Goal: Connect with others: Connect with others

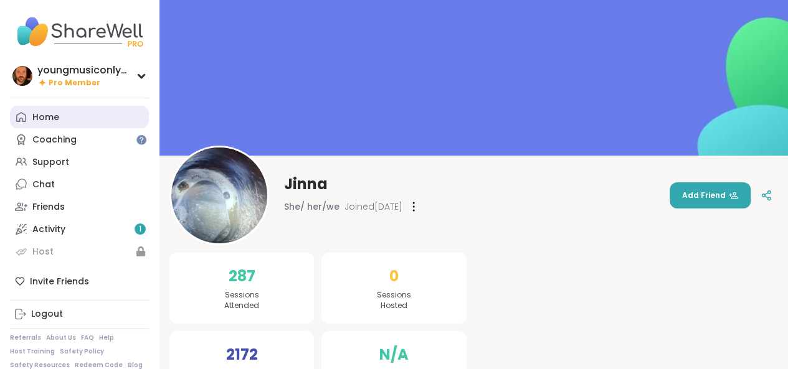
click at [73, 107] on link "Home" at bounding box center [79, 117] width 139 height 22
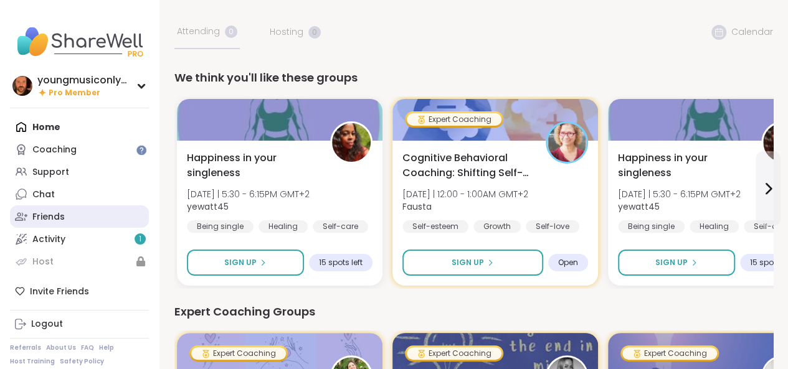
click at [83, 221] on link "Friends" at bounding box center [79, 216] width 139 height 22
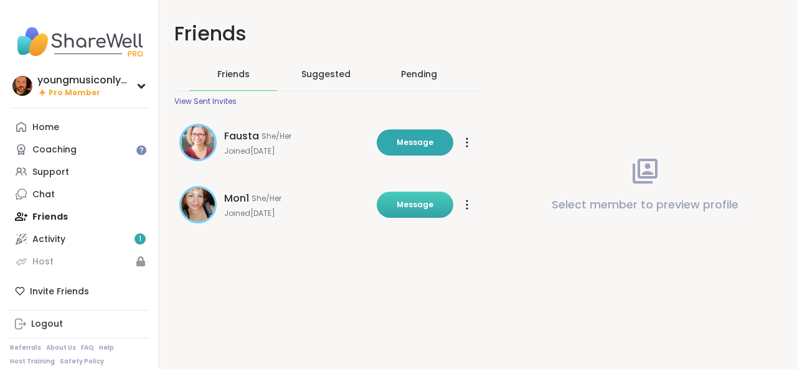
click at [410, 209] on span "Message" at bounding box center [415, 204] width 37 height 11
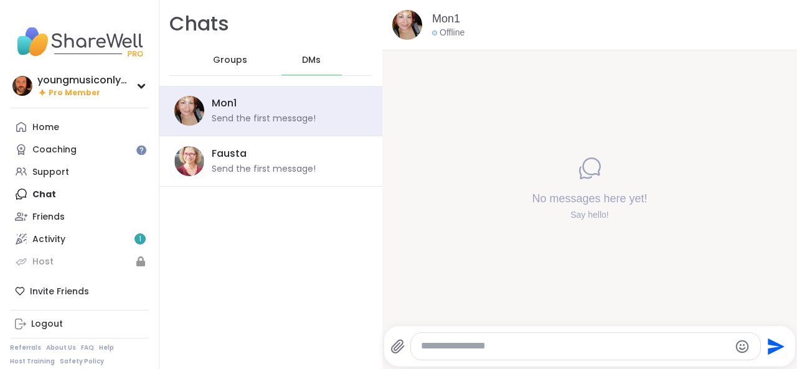
click at [501, 348] on textarea "Type your message" at bounding box center [575, 346] width 308 height 13
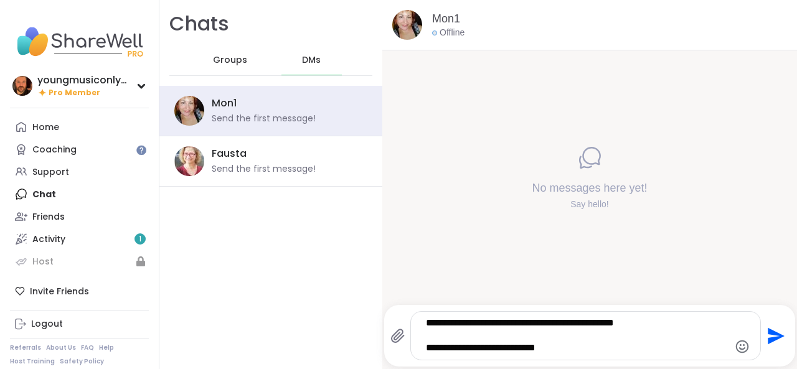
type textarea "**********"
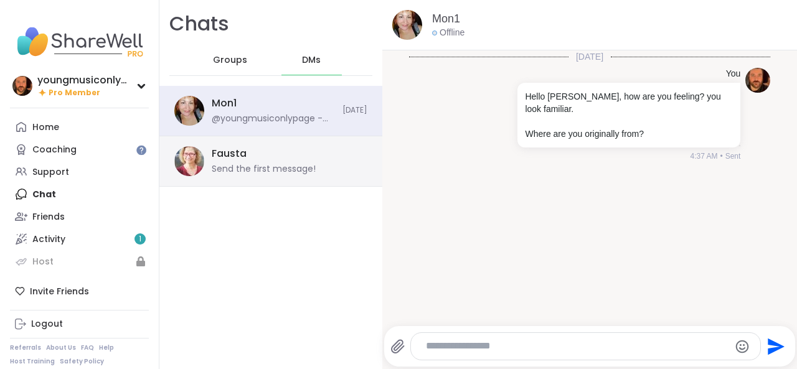
click at [280, 161] on div "Fausta Send the first message!" at bounding box center [286, 161] width 148 height 29
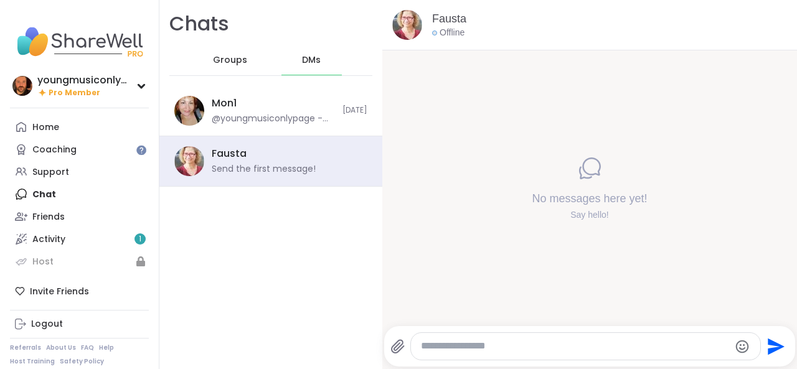
click at [455, 346] on textarea "Type your message" at bounding box center [575, 346] width 308 height 13
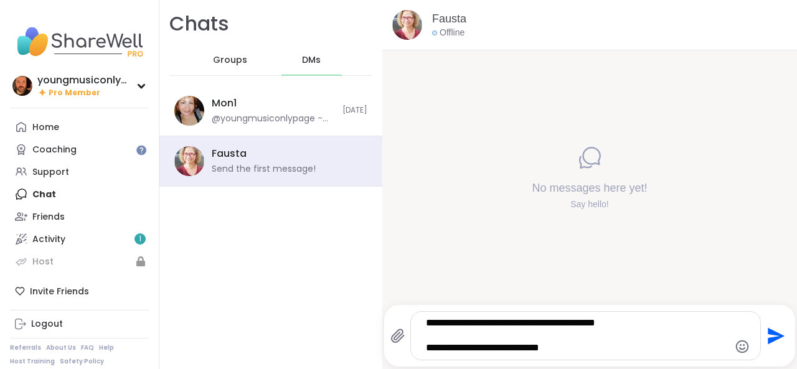
type textarea "**********"
click at [773, 343] on icon "Send" at bounding box center [775, 336] width 20 height 20
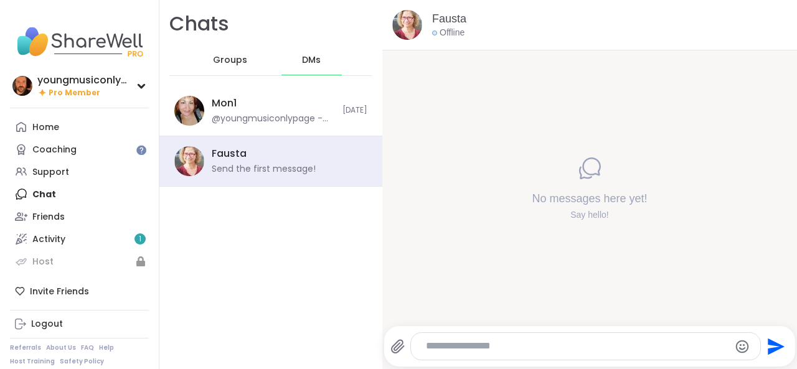
click at [481, 349] on textarea "Type your message" at bounding box center [575, 346] width 299 height 13
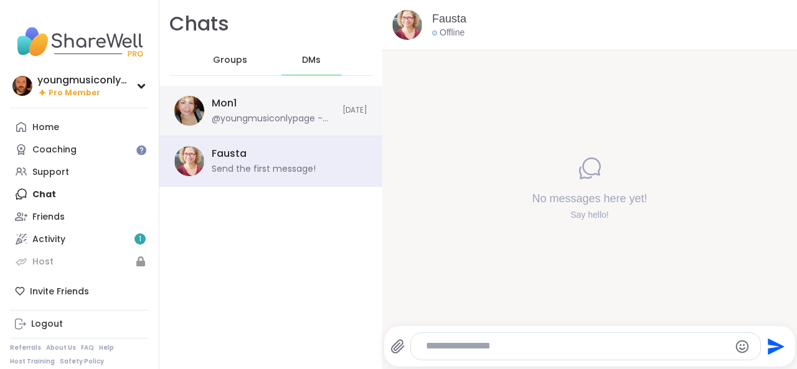
click at [311, 123] on div "@youngmusiconlypage - Hello Mon, how are you feeling? you look familiar. Where …" at bounding box center [273, 119] width 123 height 12
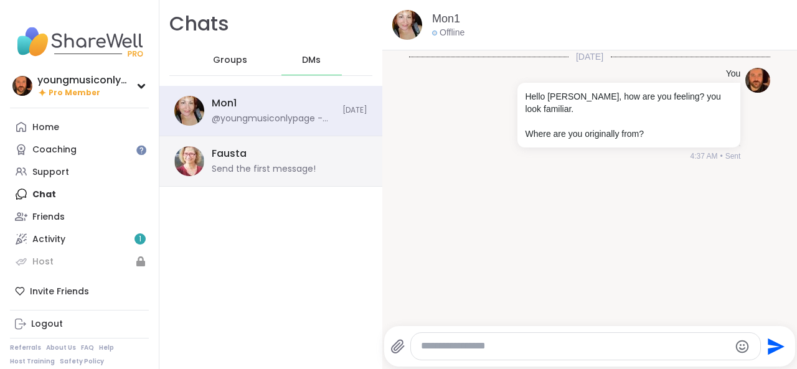
click at [316, 148] on div "Fausta Send the first message!" at bounding box center [286, 161] width 148 height 29
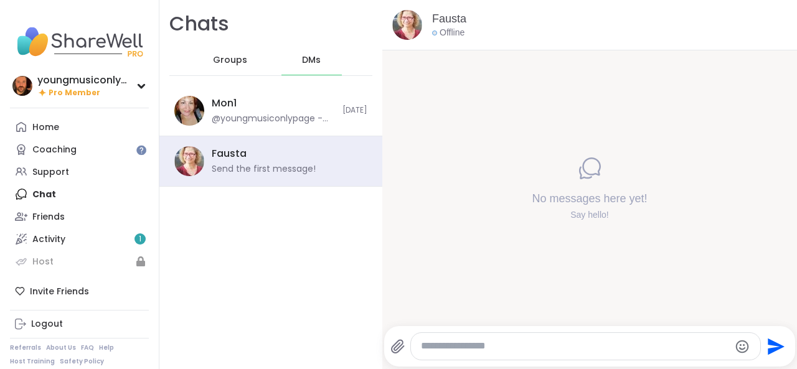
click at [473, 339] on div at bounding box center [585, 346] width 349 height 27
click at [475, 347] on textarea "Type your message" at bounding box center [575, 346] width 308 height 13
type textarea "*"
type textarea "**********"
click at [770, 343] on icon "Send" at bounding box center [775, 347] width 20 height 20
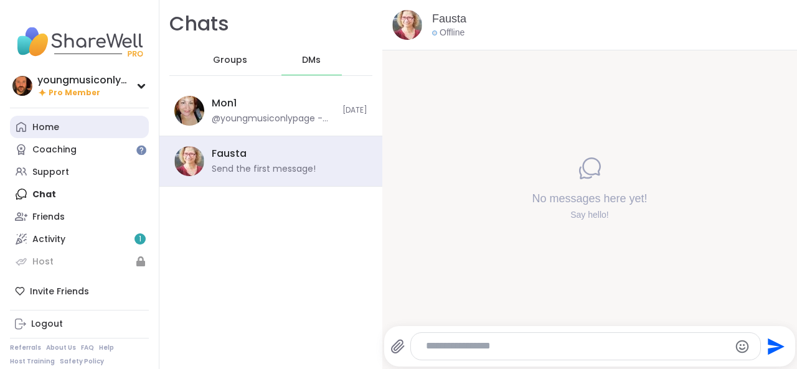
click at [54, 131] on div "Home" at bounding box center [45, 127] width 27 height 12
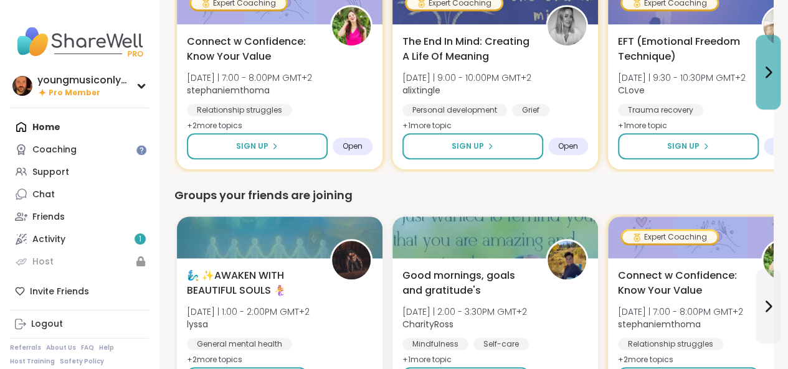
scroll to position [352, 0]
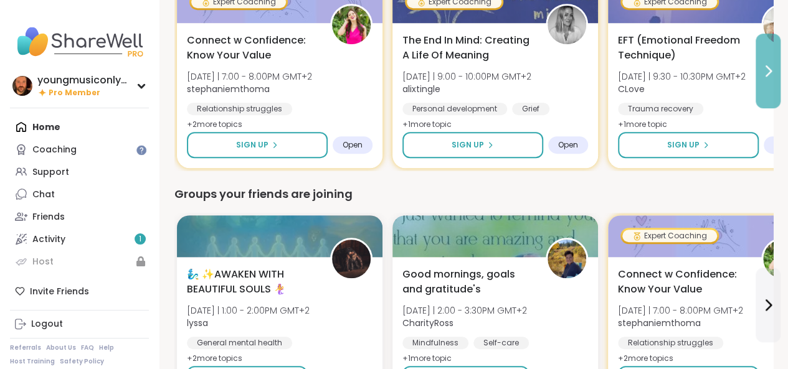
click at [769, 67] on icon at bounding box center [767, 71] width 15 height 15
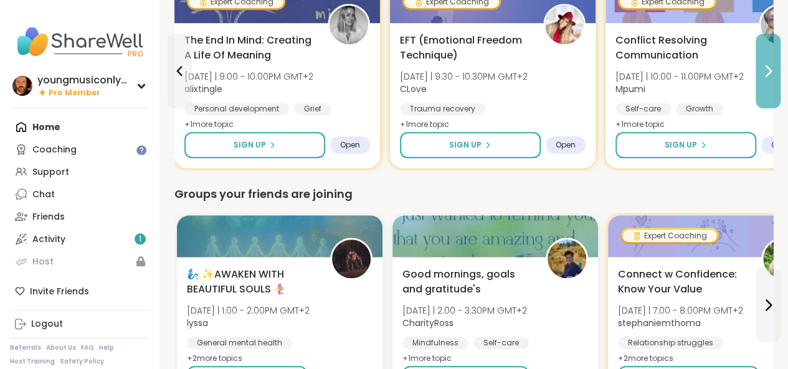
click at [770, 74] on icon at bounding box center [767, 71] width 15 height 15
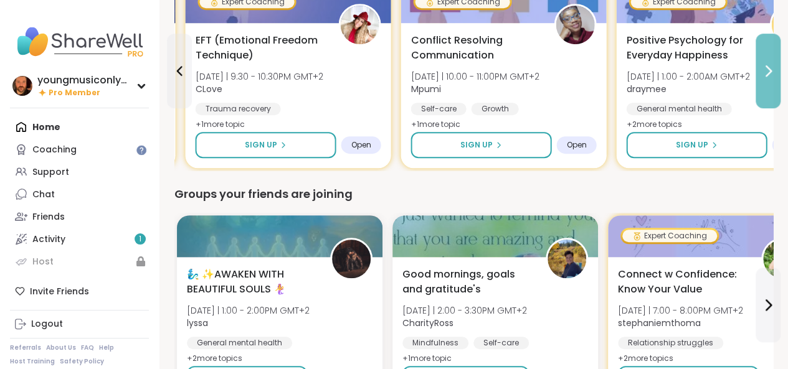
click at [770, 74] on icon at bounding box center [767, 71] width 15 height 15
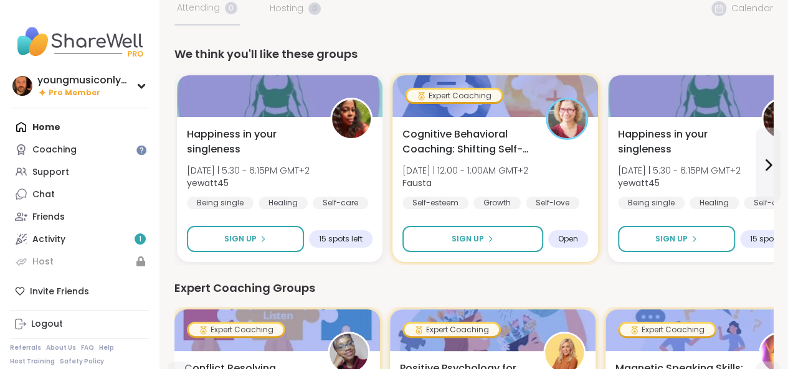
scroll to position [21, 0]
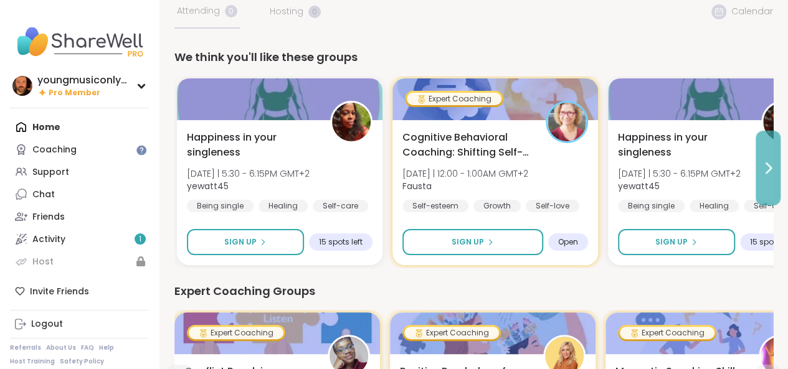
click at [761, 172] on icon at bounding box center [767, 168] width 15 height 15
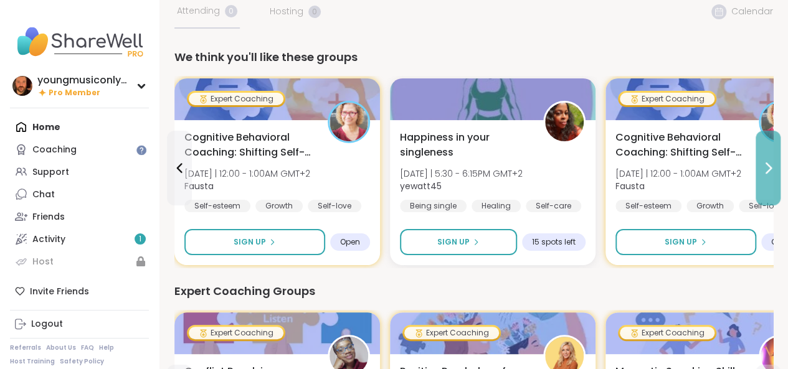
click at [761, 172] on icon at bounding box center [767, 168] width 15 height 15
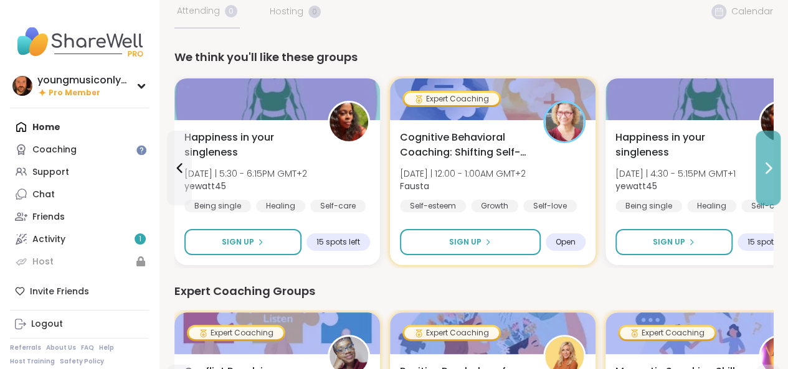
click at [761, 172] on icon at bounding box center [767, 168] width 15 height 15
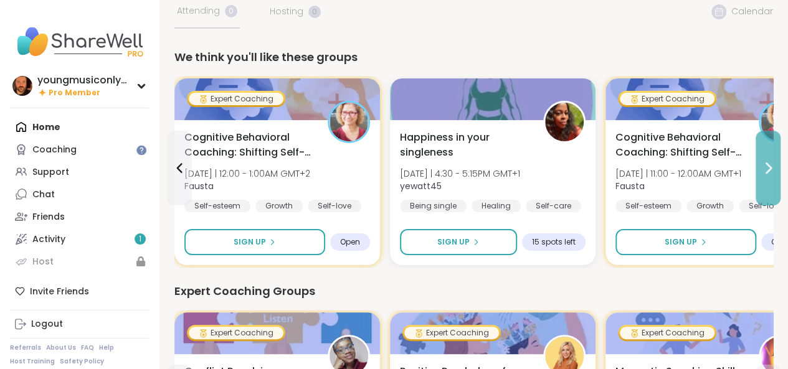
click at [761, 172] on icon at bounding box center [767, 168] width 15 height 15
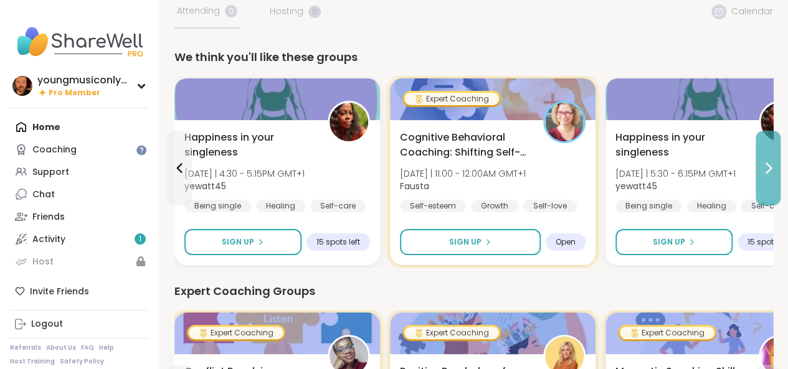
click at [761, 172] on icon at bounding box center [767, 168] width 15 height 15
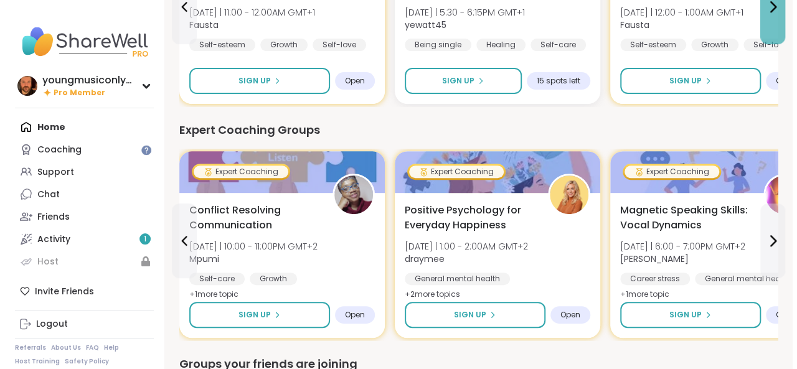
scroll to position [191, 0]
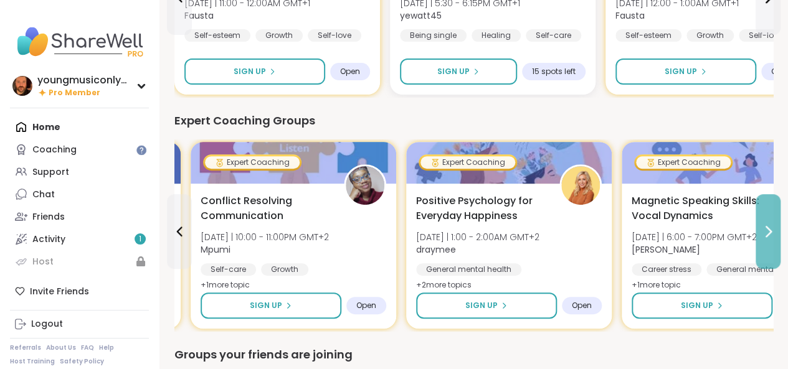
drag, startPoint x: 761, startPoint y: 172, endPoint x: 771, endPoint y: 240, distance: 68.7
click at [771, 240] on div "Expert Coaching Groups Expert Coaching Connect w Confidence: Know Your Value We…" at bounding box center [473, 221] width 598 height 219
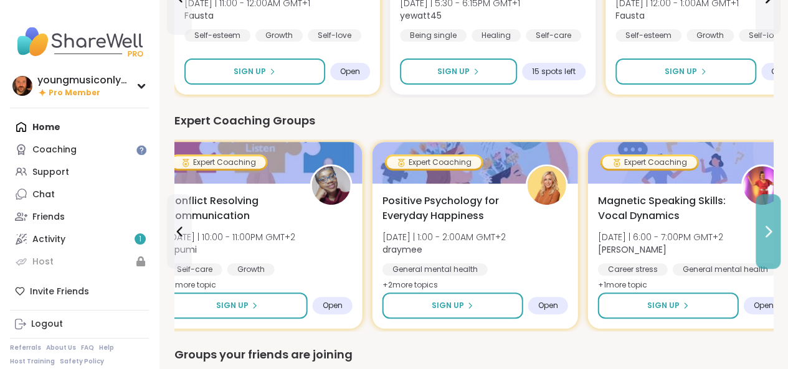
click at [771, 240] on button at bounding box center [767, 231] width 25 height 75
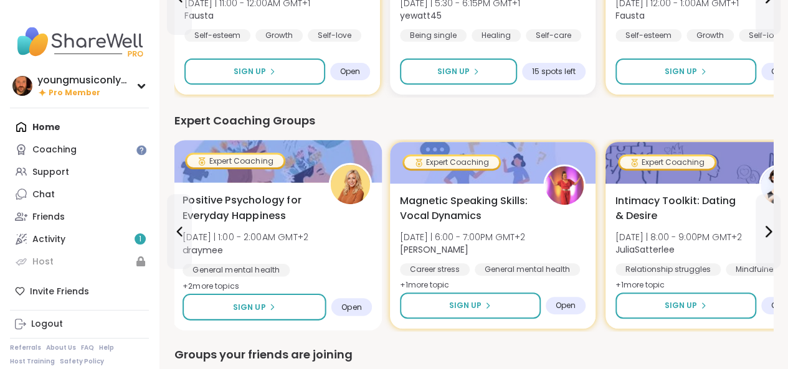
click at [350, 183] on img at bounding box center [350, 184] width 39 height 39
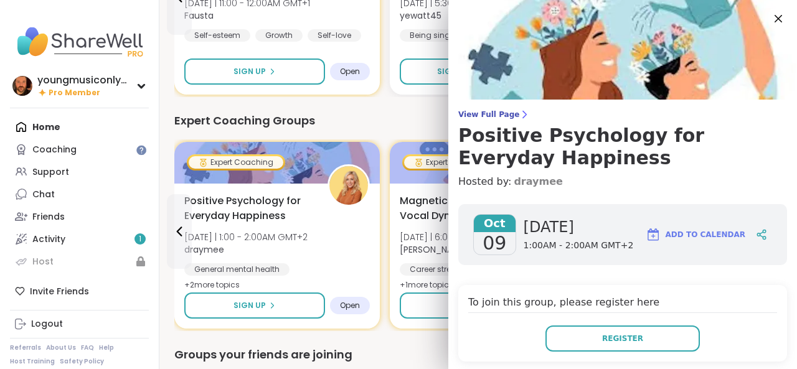
click at [523, 185] on link "draymee" at bounding box center [538, 181] width 49 height 15
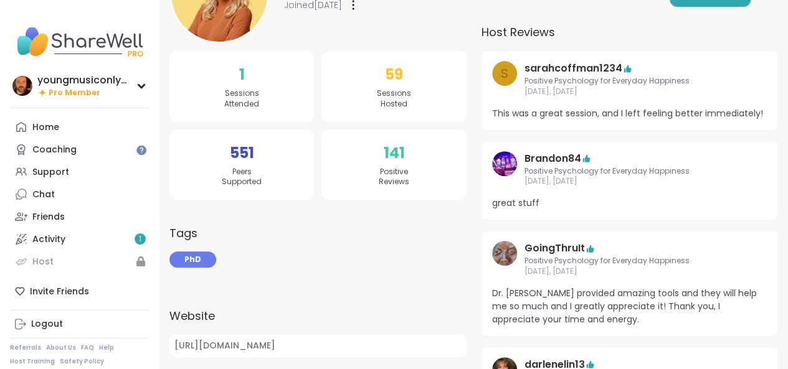
scroll to position [278, 0]
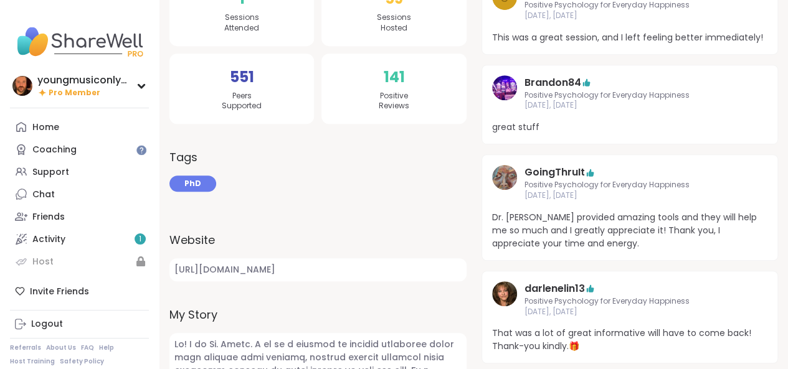
click at [506, 293] on img at bounding box center [504, 293] width 25 height 25
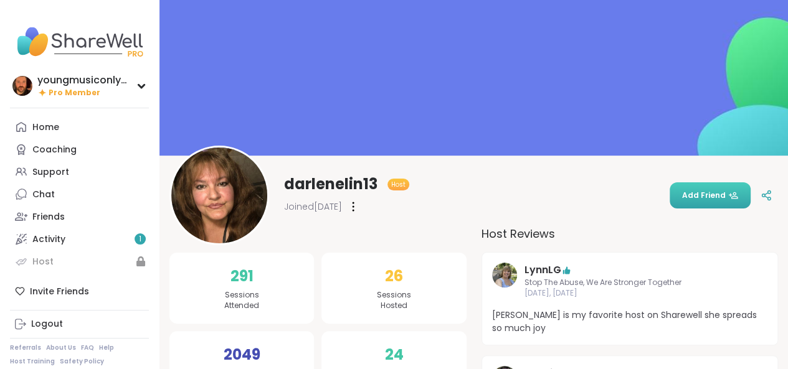
click at [687, 202] on button "Add Friend" at bounding box center [709, 195] width 81 height 26
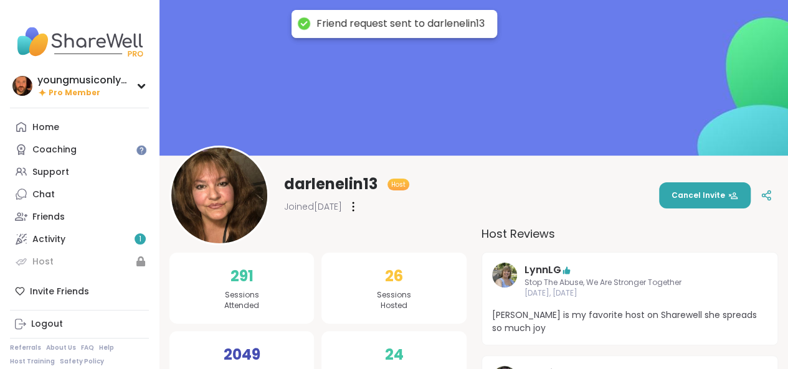
click at [503, 276] on img at bounding box center [504, 275] width 25 height 25
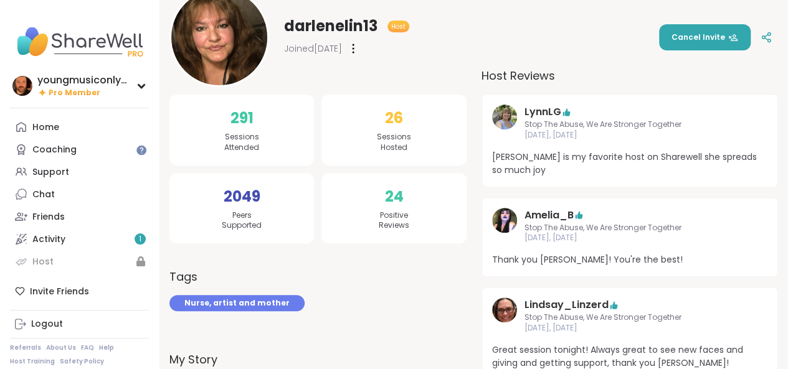
scroll to position [157, 0]
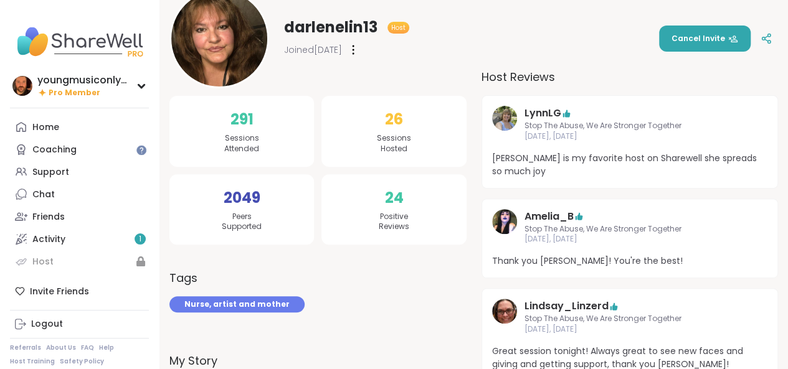
click at [497, 227] on img at bounding box center [504, 221] width 25 height 25
click at [66, 214] on link "Friends" at bounding box center [79, 216] width 139 height 22
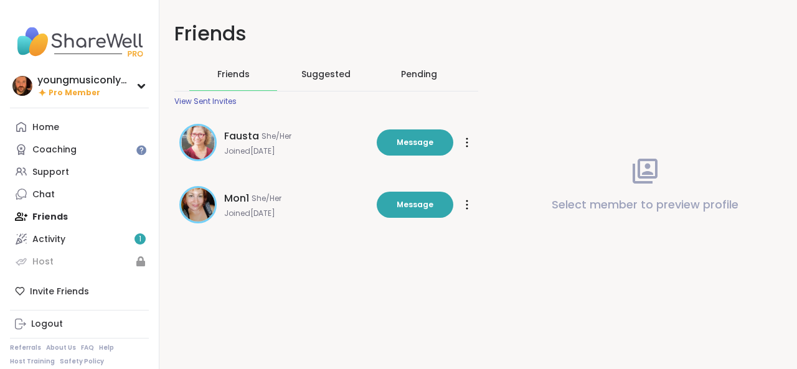
click at [401, 73] on div "Pending" at bounding box center [419, 74] width 36 height 12
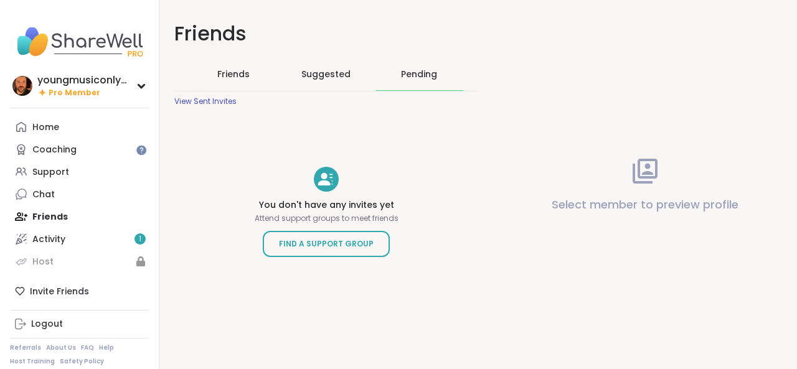
click at [309, 85] on div "Suggested" at bounding box center [326, 74] width 88 height 32
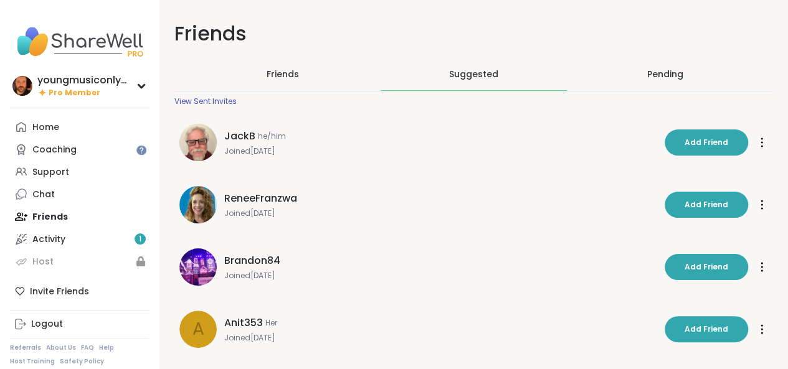
click at [234, 62] on div "Friends" at bounding box center [282, 74] width 186 height 32
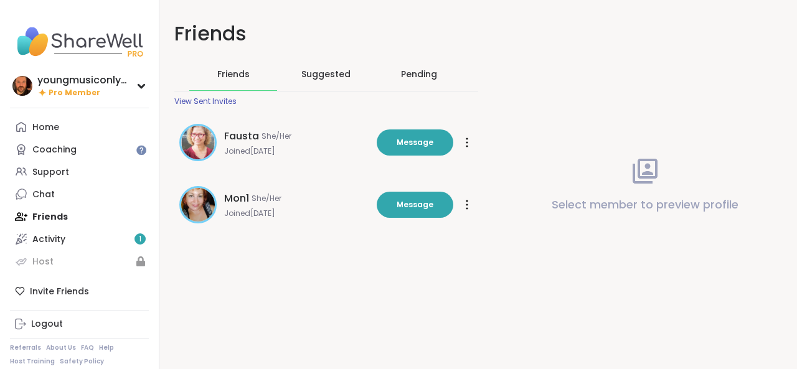
click at [237, 83] on div "Friends" at bounding box center [233, 74] width 88 height 33
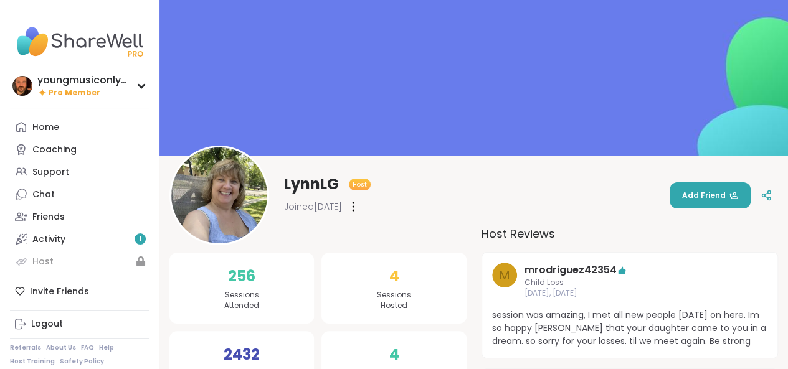
click at [700, 197] on span "Add Friend" at bounding box center [710, 195] width 56 height 11
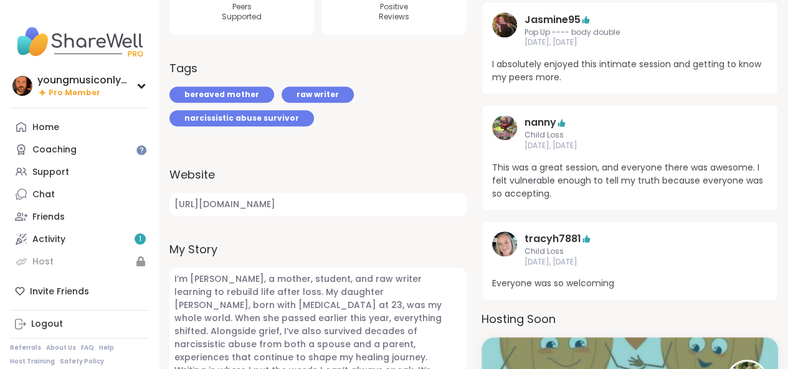
scroll to position [371, 0]
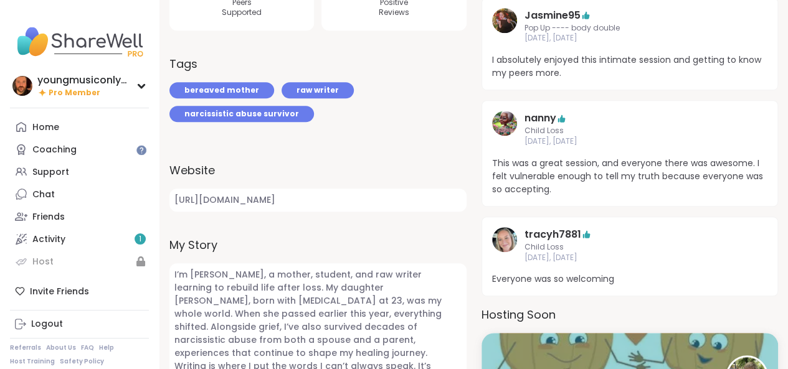
click at [508, 240] on img at bounding box center [504, 239] width 25 height 25
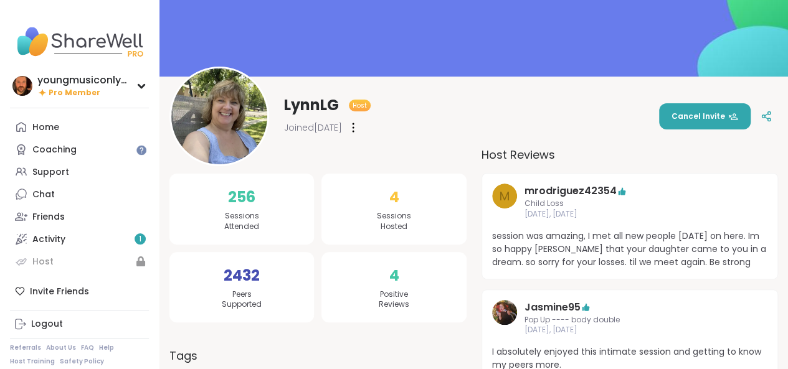
scroll to position [78, 0]
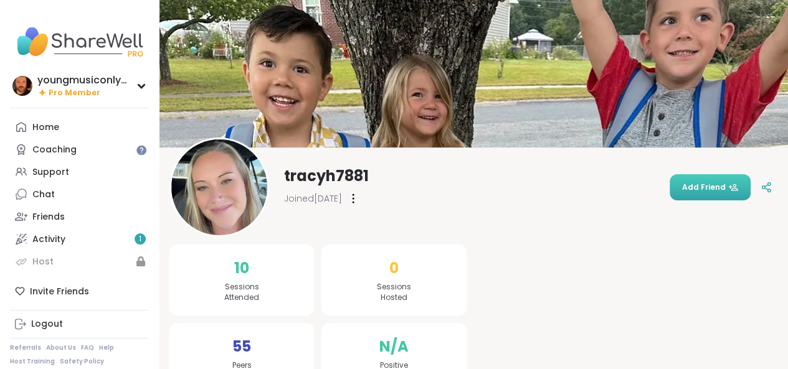
click at [715, 191] on span "Add Friend" at bounding box center [710, 187] width 56 height 11
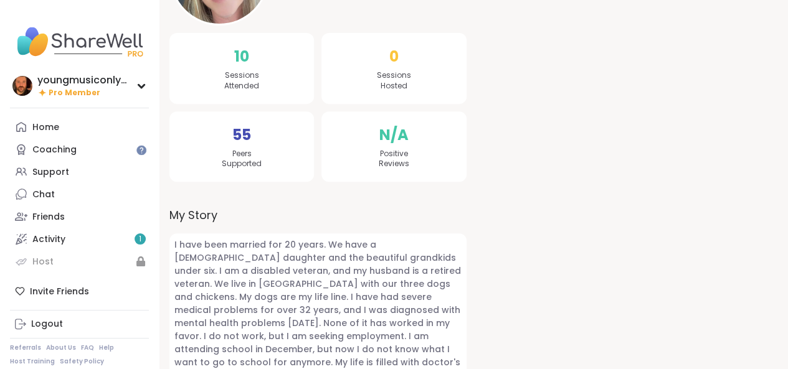
scroll to position [237, 0]
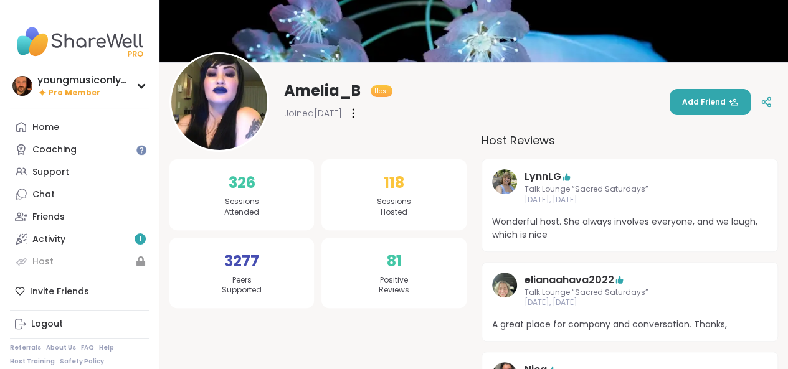
scroll to position [93, 0]
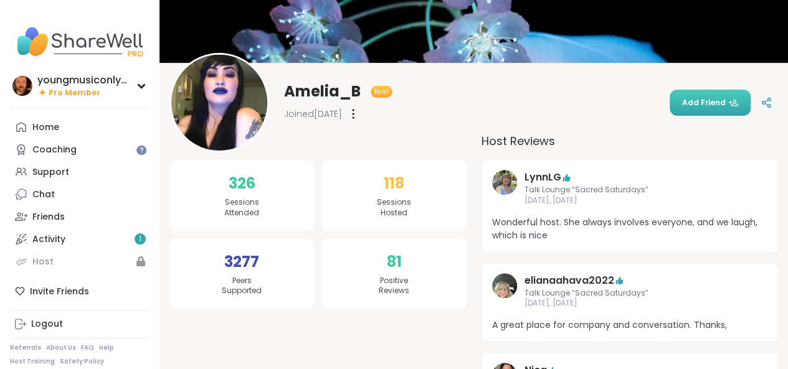
click at [684, 105] on span "Add Friend" at bounding box center [710, 102] width 56 height 11
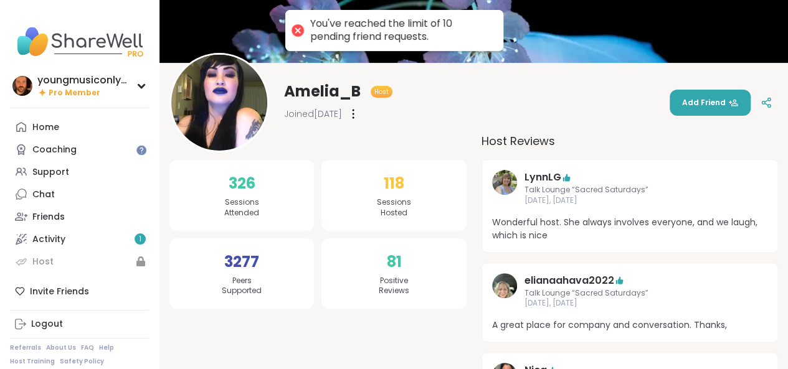
click at [558, 266] on div "elianaahava2022 Talk Lounge “Sacred Saturdays” Oct 04, Saturday A great place f…" at bounding box center [629, 303] width 297 height 80
click at [497, 286] on img at bounding box center [504, 285] width 25 height 25
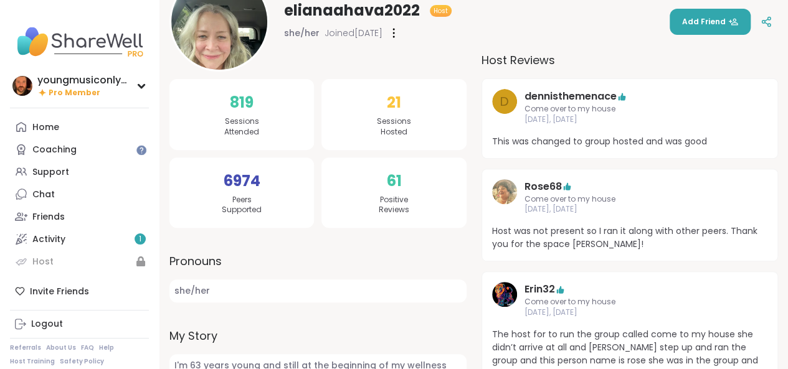
scroll to position [174, 0]
click at [535, 185] on link "Rose68" at bounding box center [542, 186] width 37 height 15
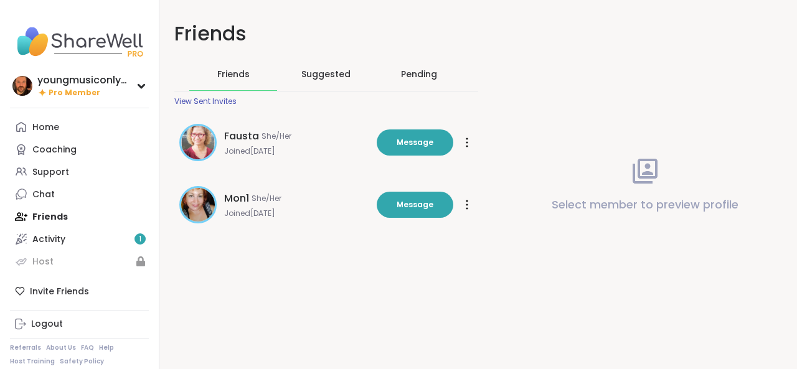
click at [49, 206] on div "Home Coaching Support Chat Friends Activity 1 Host" at bounding box center [79, 194] width 139 height 157
click at [49, 201] on link "Chat" at bounding box center [79, 194] width 139 height 22
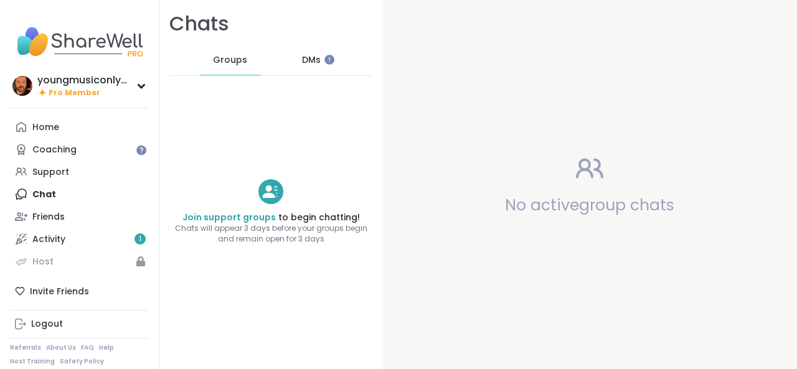
click at [309, 57] on span "DMs" at bounding box center [311, 60] width 19 height 12
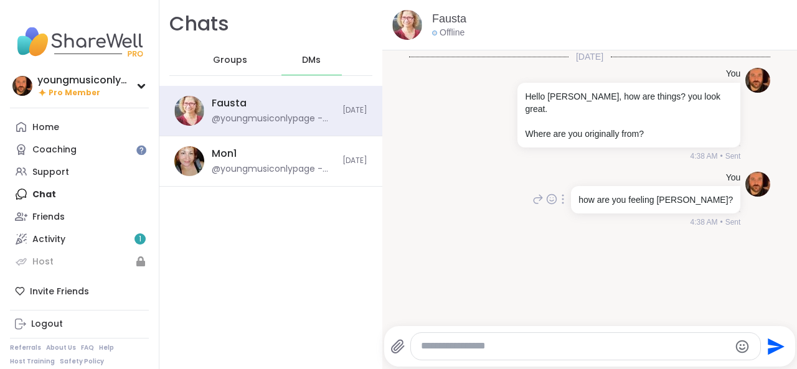
scroll to position [2, 0]
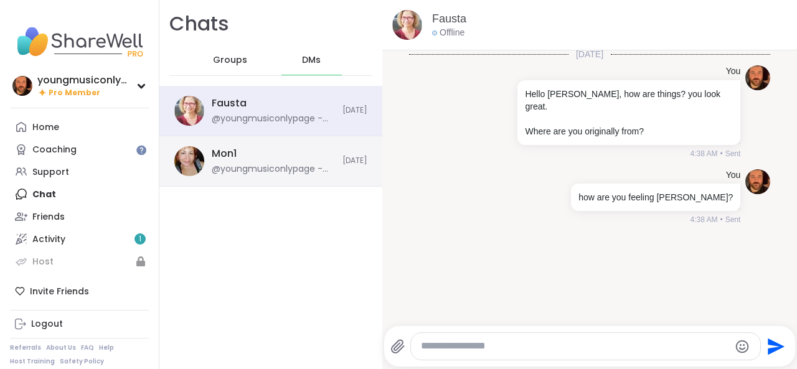
click at [312, 156] on div "Mon1 @youngmusiconlypage - Hello [PERSON_NAME], how are you feeling? you look f…" at bounding box center [273, 161] width 123 height 29
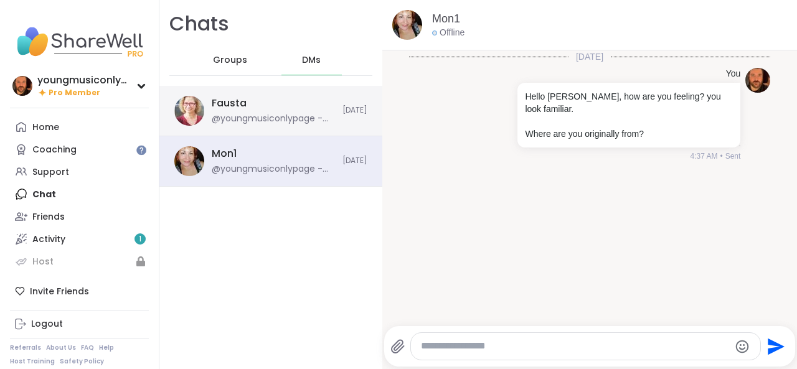
click at [313, 126] on div "[PERSON_NAME] @youngmusiconlypage - how are you feeling [PERSON_NAME]? [DATE]" at bounding box center [270, 111] width 223 height 50
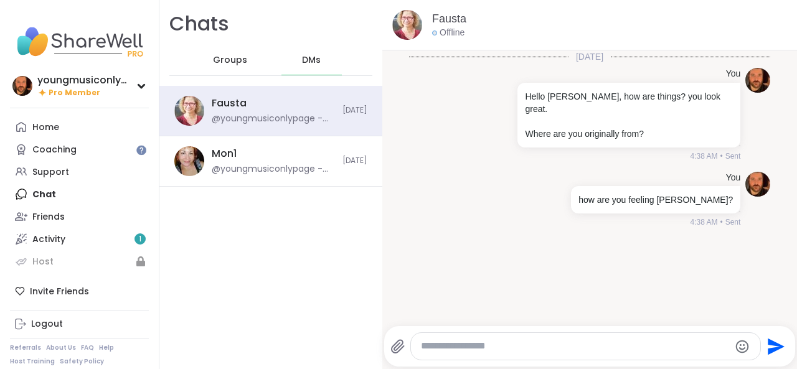
click at [243, 68] on div "Groups" at bounding box center [230, 60] width 61 height 30
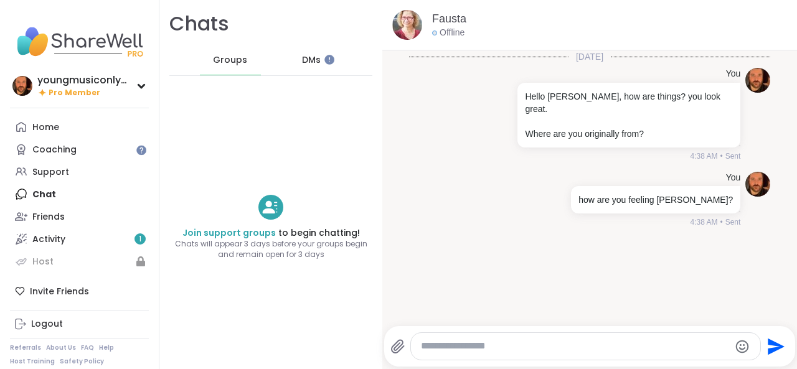
click at [318, 65] on div "DMs" at bounding box center [311, 60] width 61 height 30
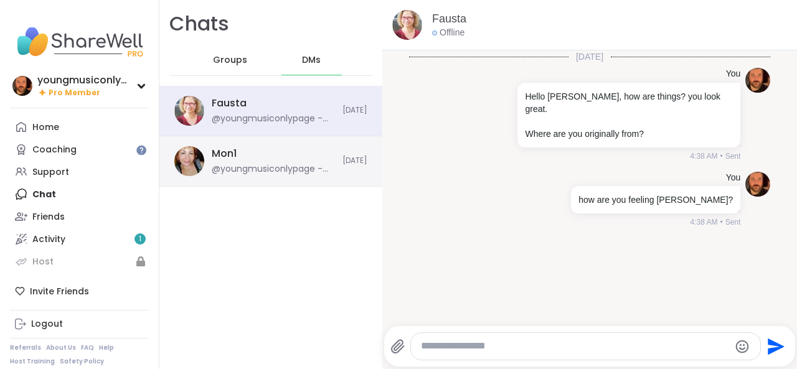
click at [305, 164] on div "@youngmusiconlypage - Hello Mon, how are you feeling? you look familiar. Where …" at bounding box center [273, 169] width 123 height 12
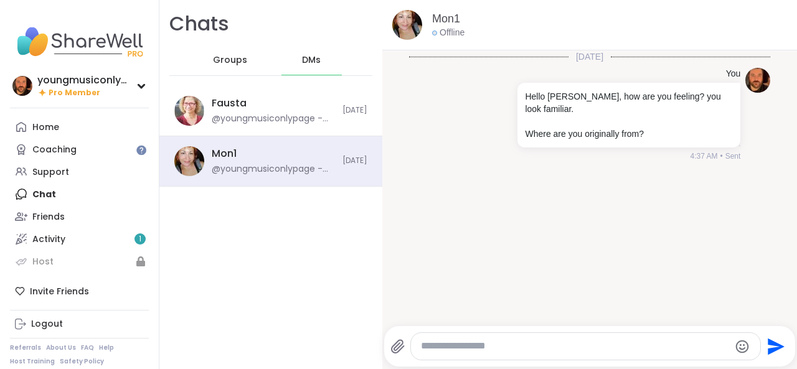
click at [240, 63] on span "Groups" at bounding box center [230, 60] width 34 height 12
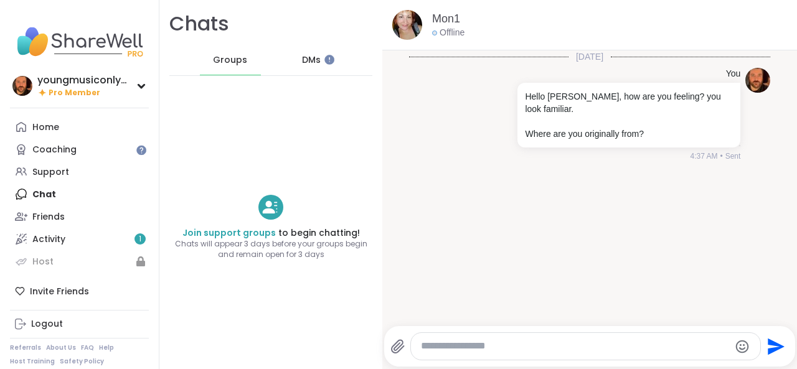
click at [335, 63] on div "DMs" at bounding box center [311, 60] width 61 height 30
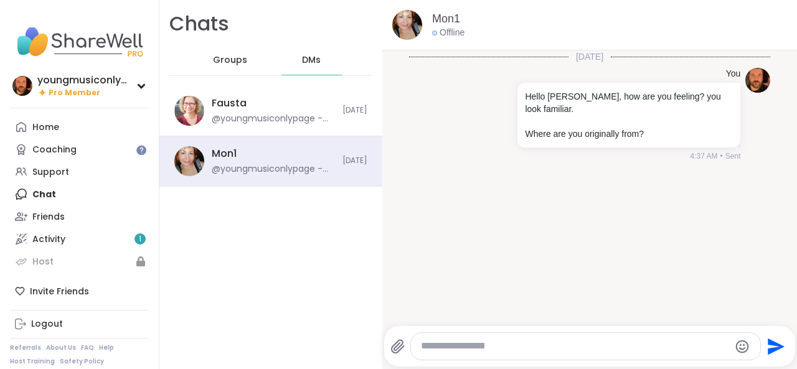
click at [228, 63] on span "Groups" at bounding box center [230, 60] width 34 height 12
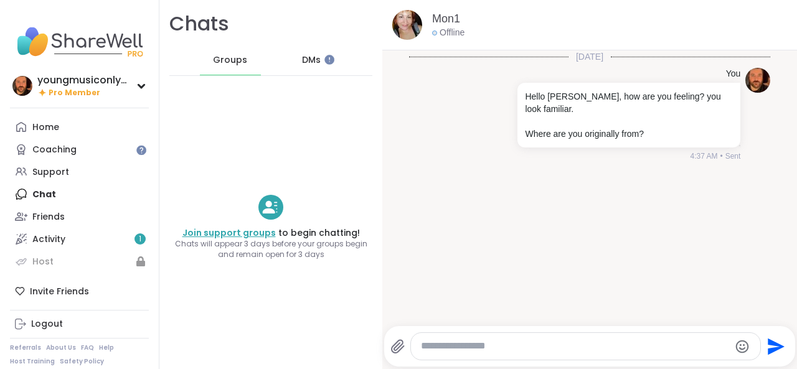
click at [235, 235] on link "Join support groups" at bounding box center [228, 233] width 93 height 12
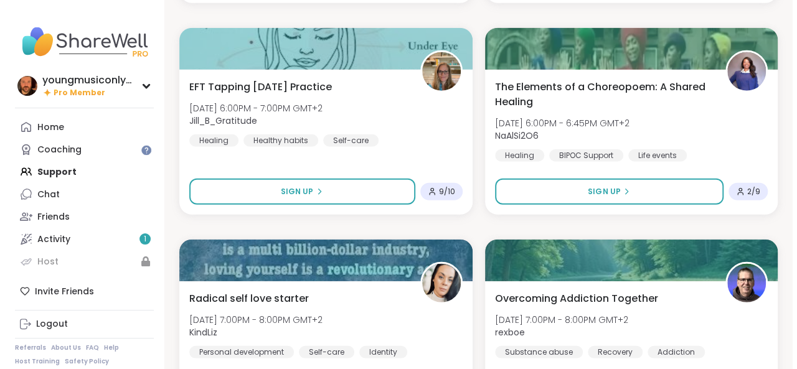
scroll to position [1641, 0]
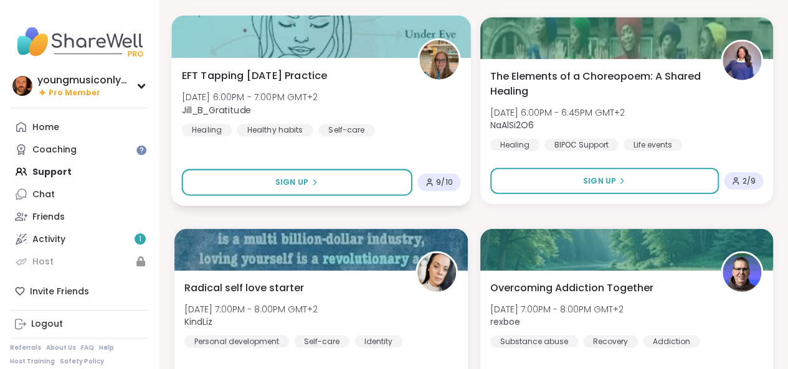
click at [425, 60] on img at bounding box center [438, 59] width 39 height 39
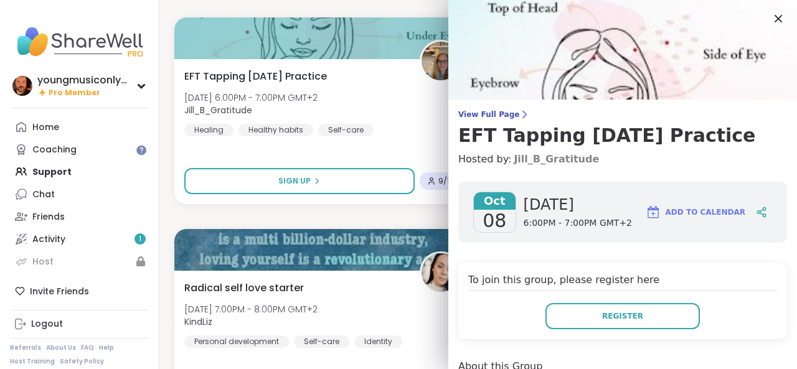
click at [537, 155] on link "Jill_B_Gratitude" at bounding box center [556, 159] width 85 height 15
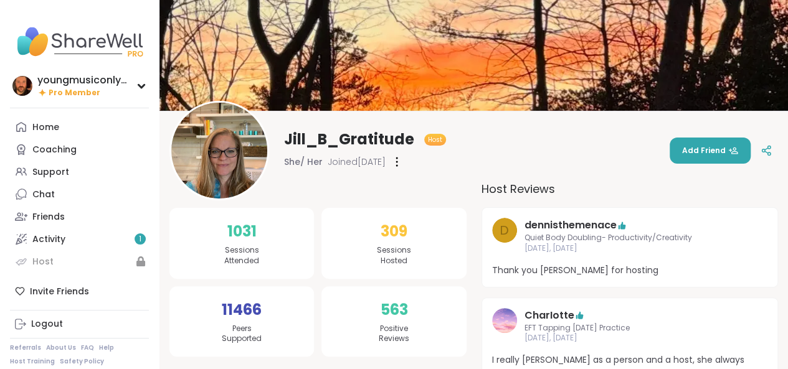
click at [701, 158] on button "Add Friend" at bounding box center [709, 151] width 81 height 26
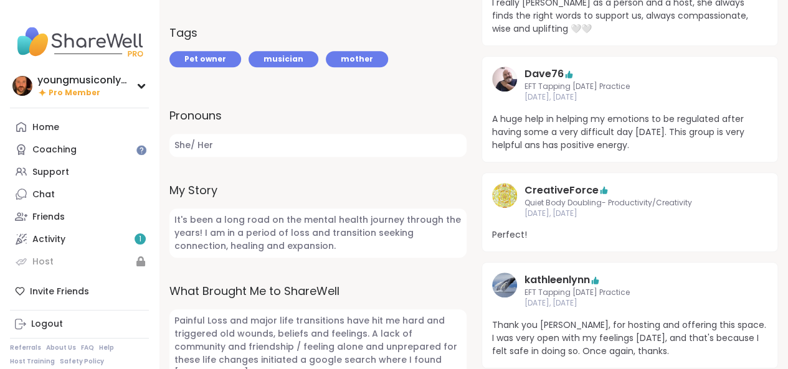
scroll to position [408, 0]
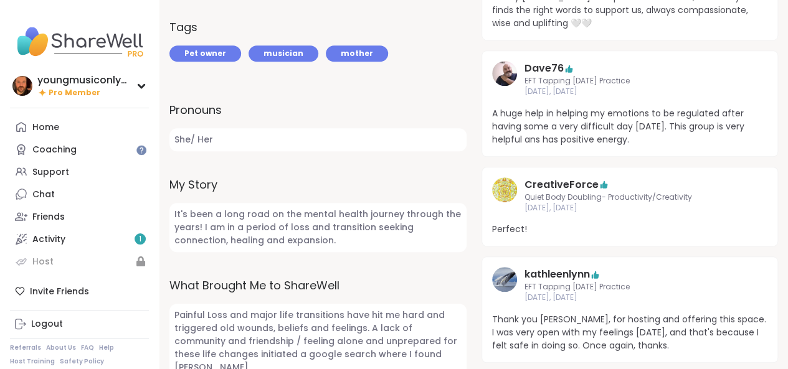
click at [504, 62] on img at bounding box center [504, 73] width 25 height 25
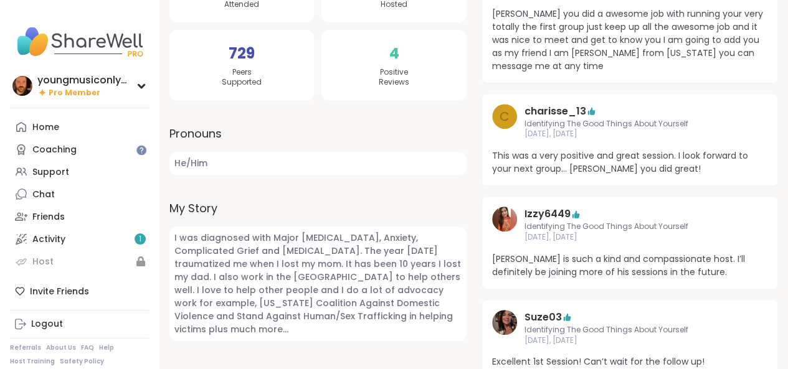
scroll to position [299, 0]
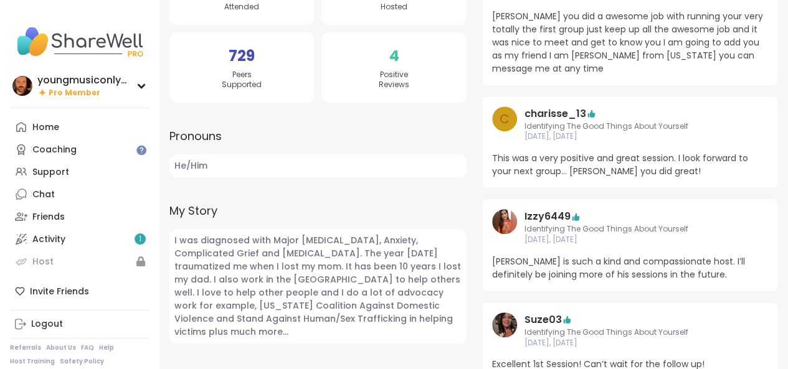
click at [502, 326] on img at bounding box center [504, 325] width 25 height 25
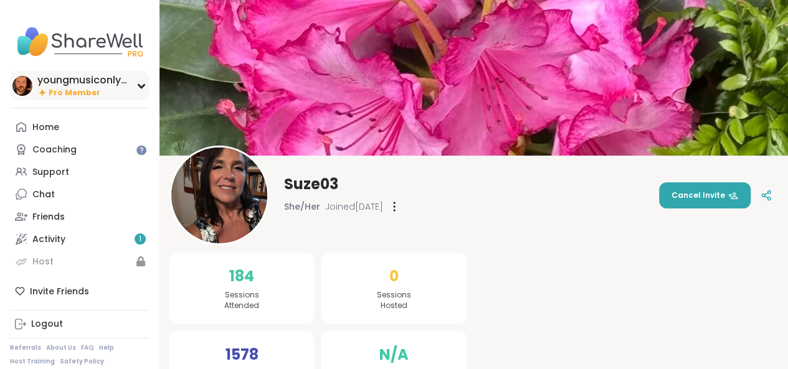
click at [134, 81] on div "youngmusiconlypage Pro Member" at bounding box center [79, 85] width 139 height 29
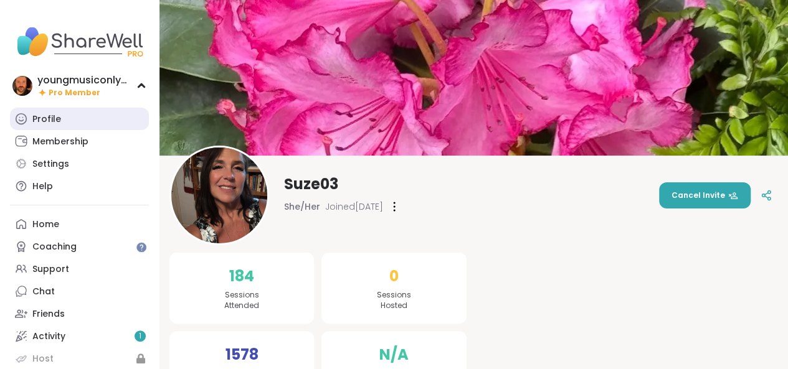
click at [86, 128] on link "Profile" at bounding box center [79, 119] width 139 height 22
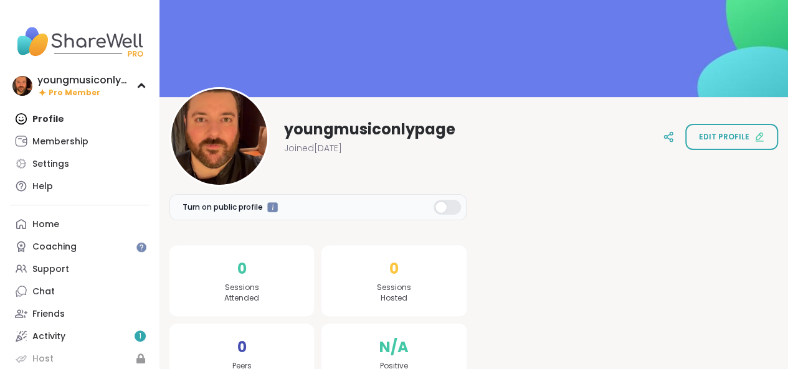
scroll to position [63, 0]
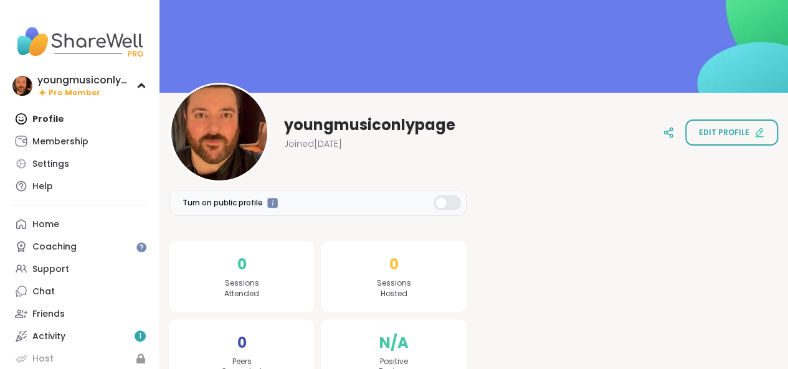
click at [442, 202] on div at bounding box center [446, 202] width 27 height 15
click at [672, 134] on icon at bounding box center [670, 135] width 3 height 3
click at [755, 134] on icon at bounding box center [759, 133] width 10 height 10
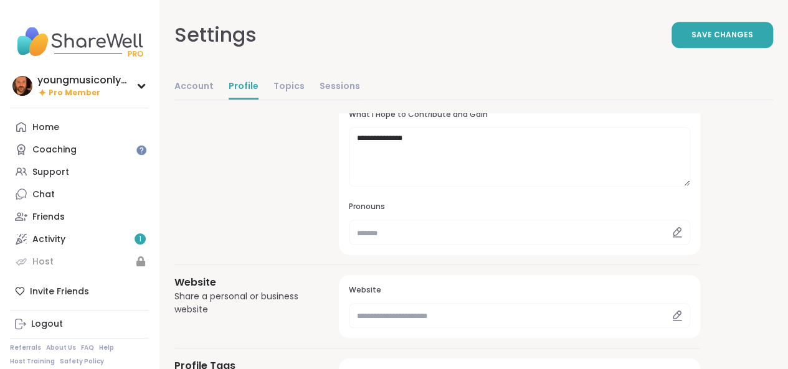
scroll to position [326, 0]
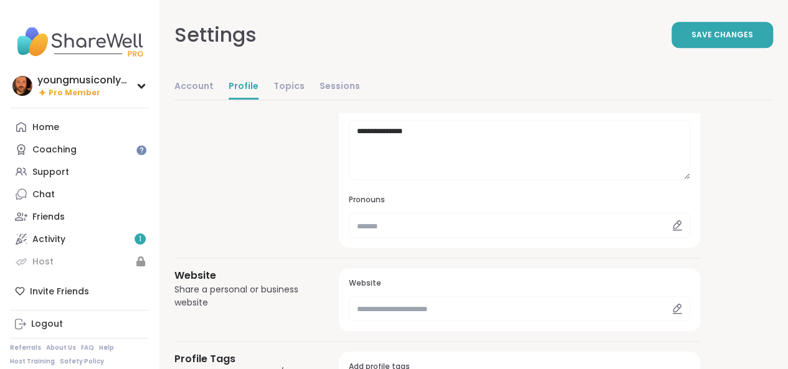
click at [674, 225] on icon at bounding box center [676, 224] width 7 height 7
click at [544, 224] on input "text" at bounding box center [519, 225] width 341 height 25
type input "*"
type input "******"
click at [715, 29] on button "Save Changes" at bounding box center [721, 35] width 101 height 26
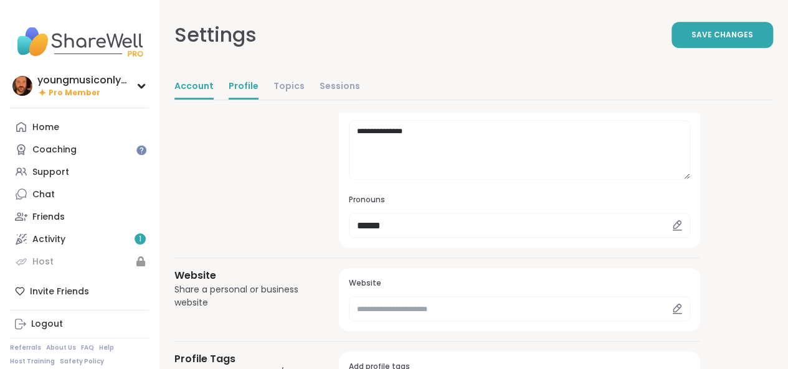
click at [189, 84] on link "Account" at bounding box center [193, 87] width 39 height 25
select select "**"
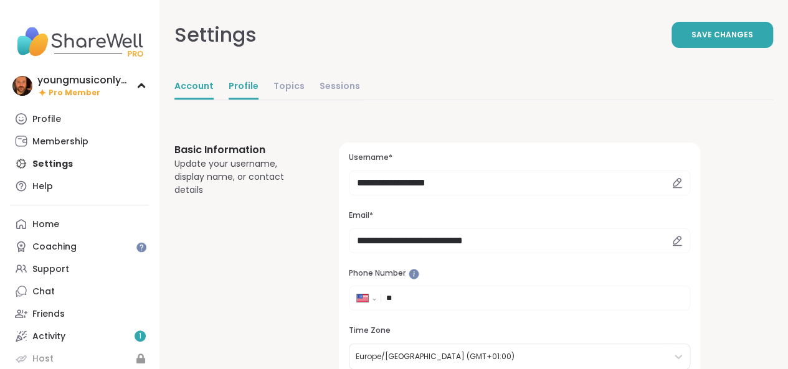
click at [245, 86] on link "Profile" at bounding box center [243, 87] width 30 height 25
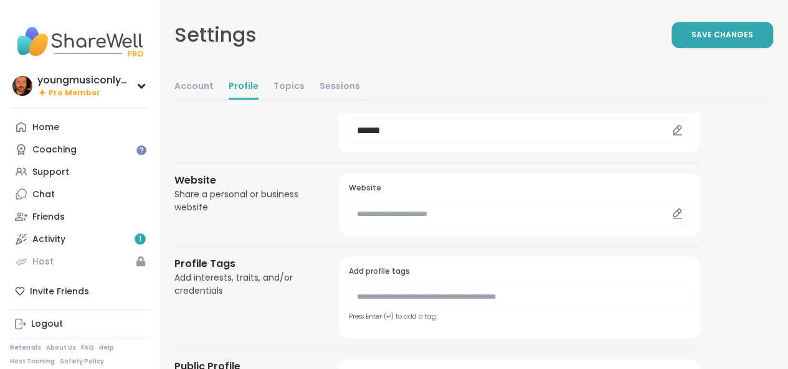
scroll to position [465, 0]
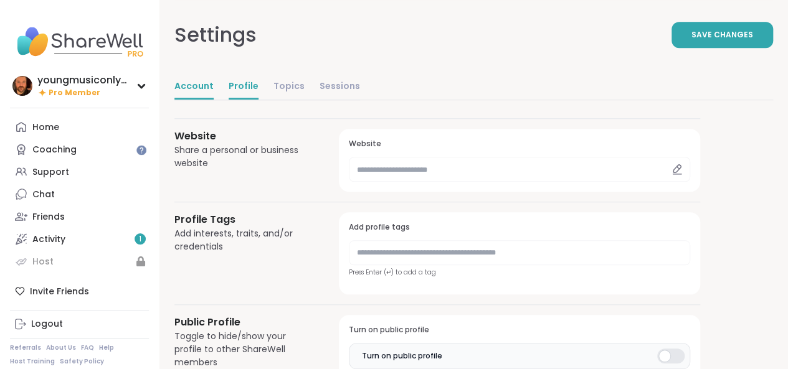
click at [181, 87] on link "Account" at bounding box center [193, 87] width 39 height 25
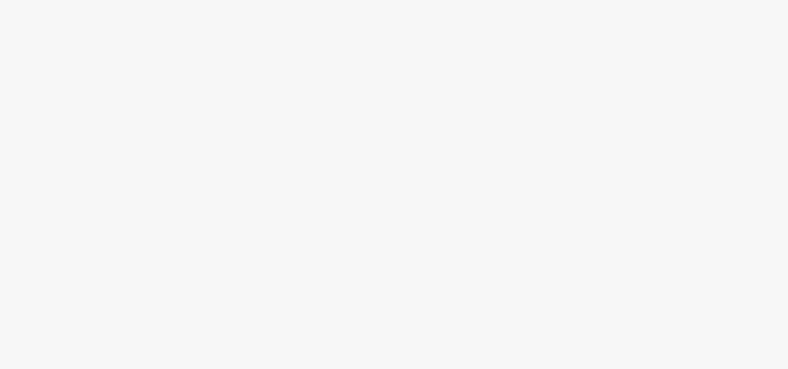
select select "**"
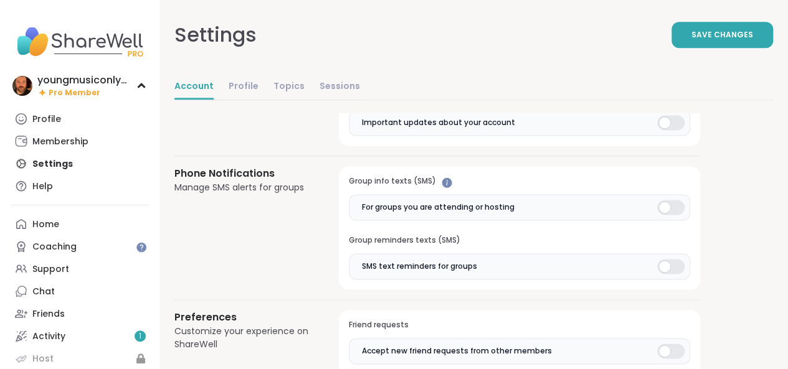
scroll to position [561, 0]
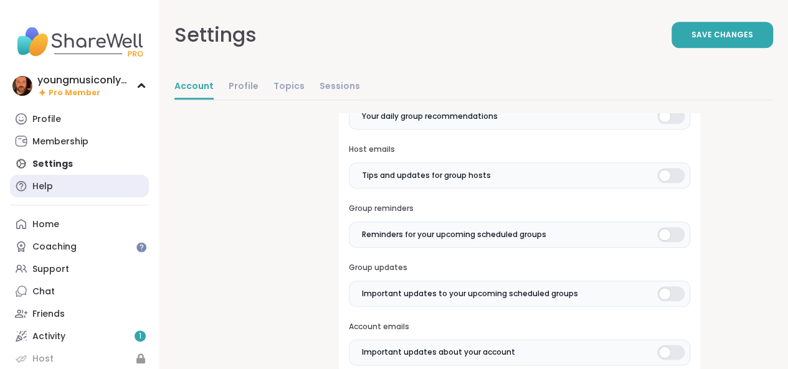
click at [50, 186] on div "Help" at bounding box center [42, 187] width 21 height 12
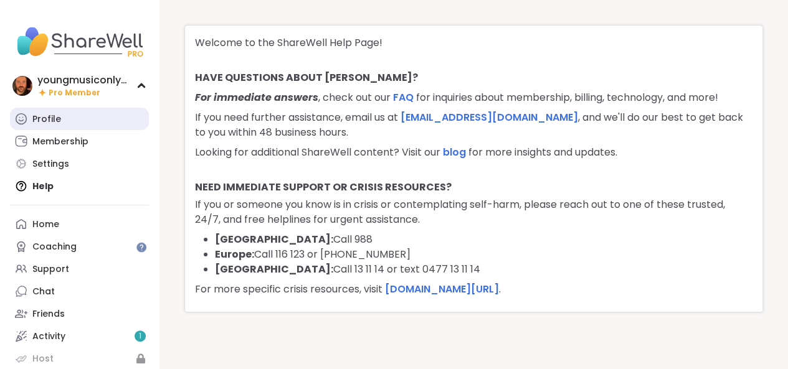
click at [68, 125] on link "Profile" at bounding box center [79, 119] width 139 height 22
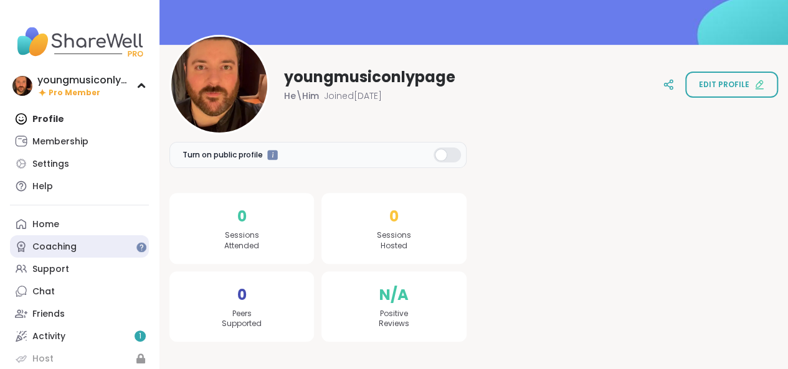
click at [97, 245] on link "Coaching" at bounding box center [79, 246] width 139 height 22
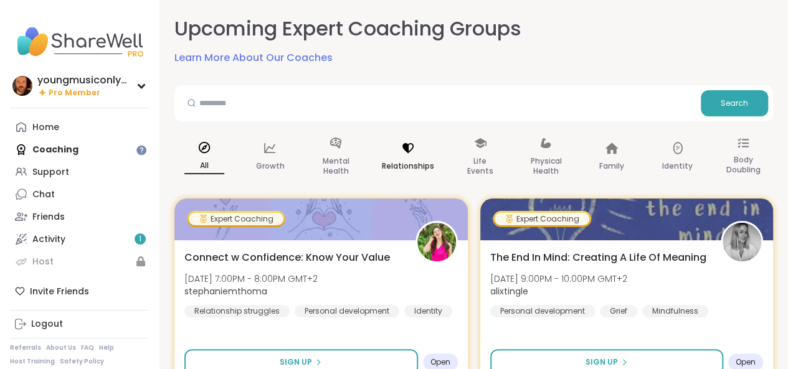
click at [395, 150] on div "Relationships" at bounding box center [408, 157] width 72 height 62
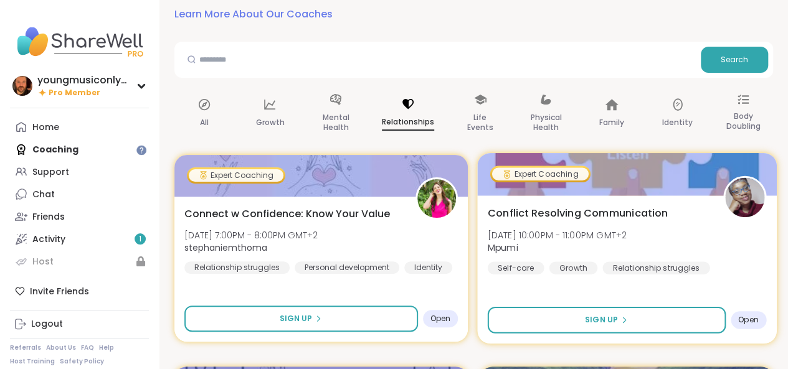
click at [557, 211] on span "Conflict Resolving Communication" at bounding box center [577, 212] width 181 height 15
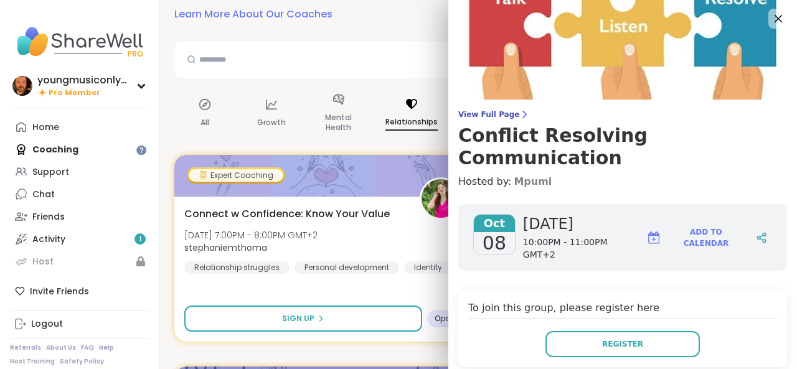
click at [514, 174] on link "Mpumi" at bounding box center [533, 181] width 38 height 15
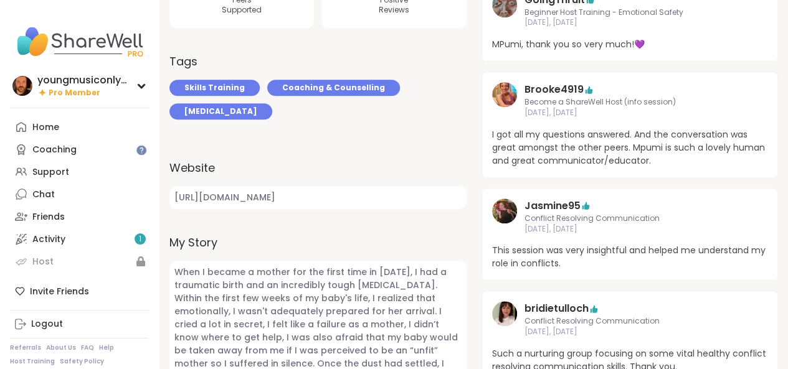
scroll to position [376, 0]
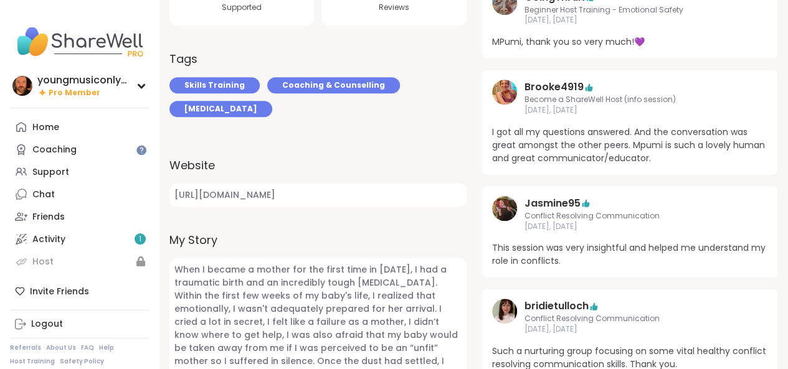
click at [508, 305] on img at bounding box center [504, 311] width 25 height 25
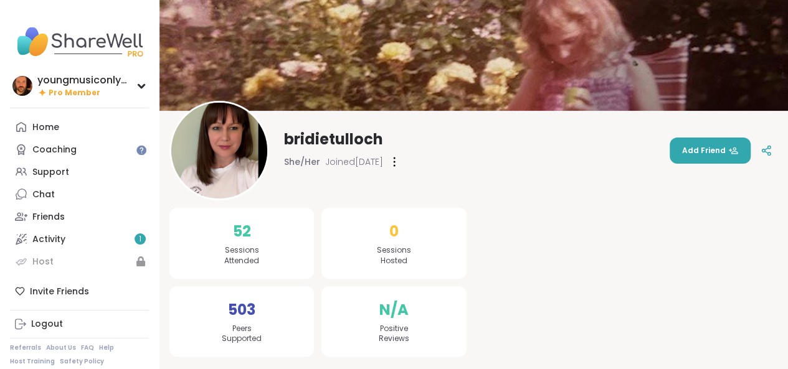
scroll to position [44, 0]
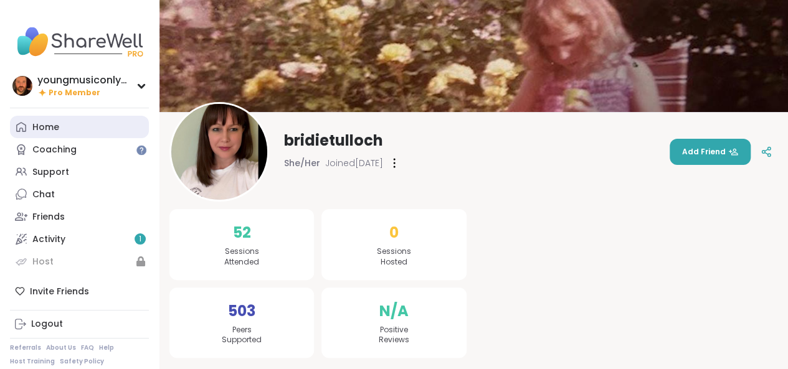
click at [39, 126] on div "Home" at bounding box center [45, 127] width 27 height 12
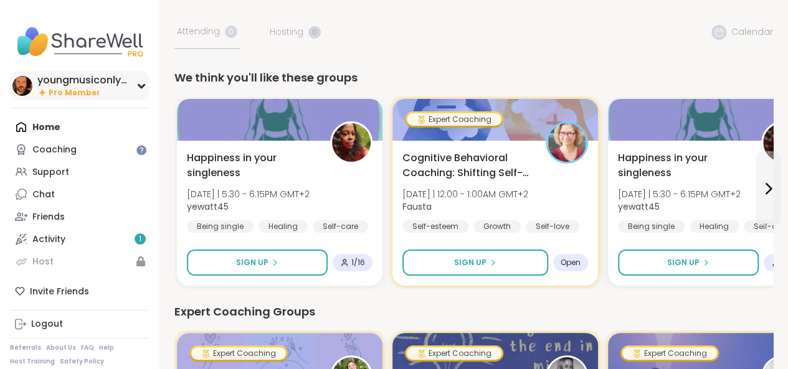
click at [111, 92] on div "Pro Member" at bounding box center [83, 92] width 93 height 11
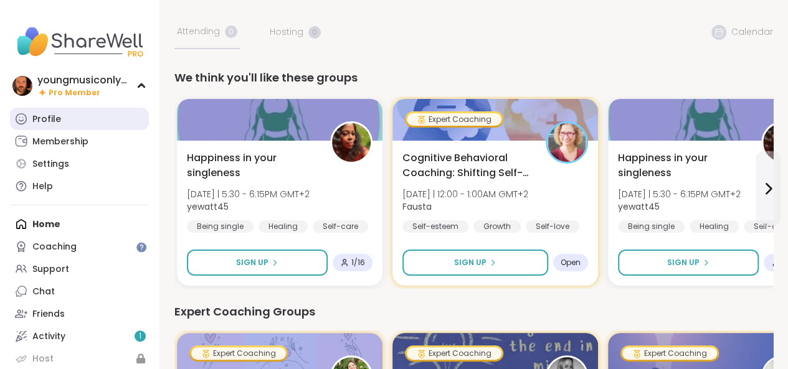
click at [102, 126] on link "Profile" at bounding box center [79, 119] width 139 height 22
